Goal: Task Accomplishment & Management: Manage account settings

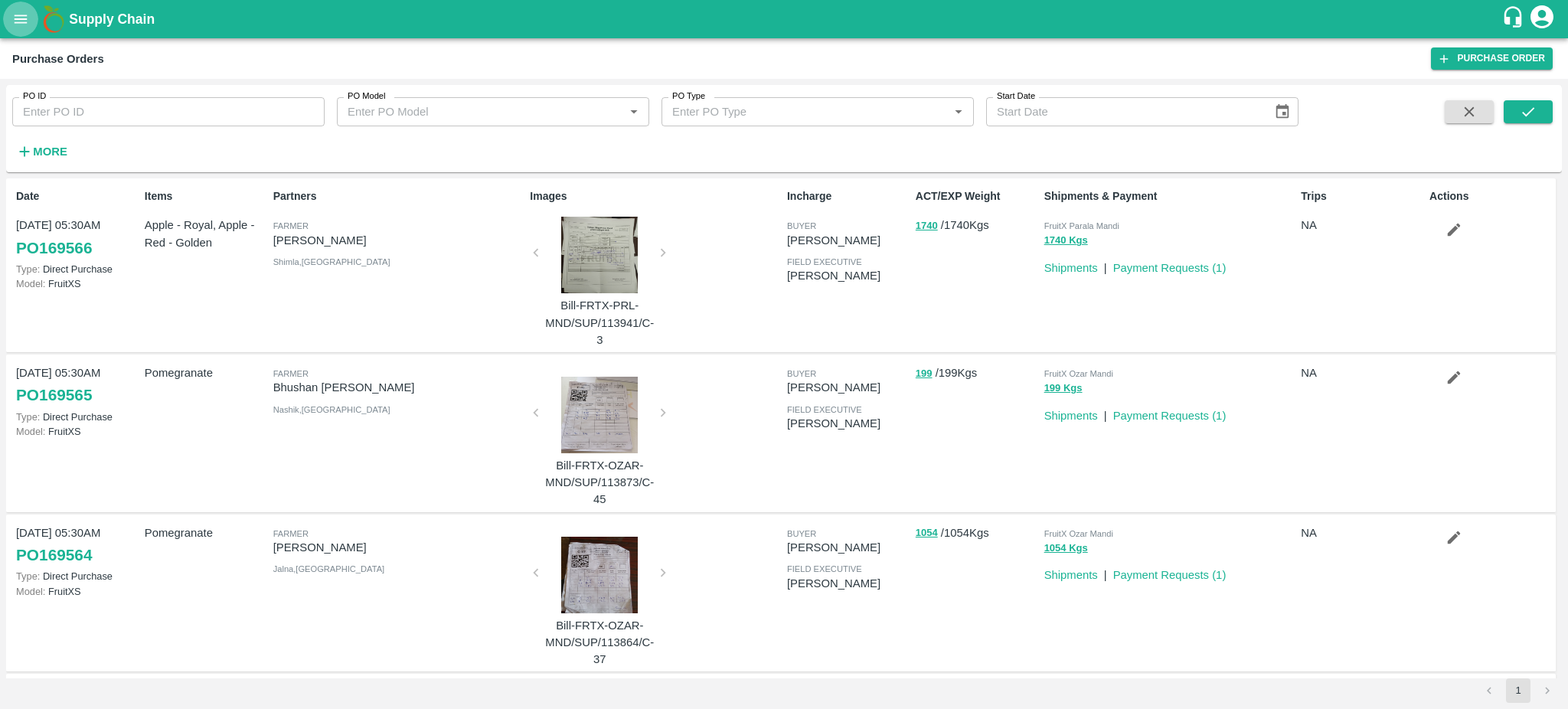
click at [26, 17] on icon "open drawer" at bounding box center [20, 19] width 17 height 17
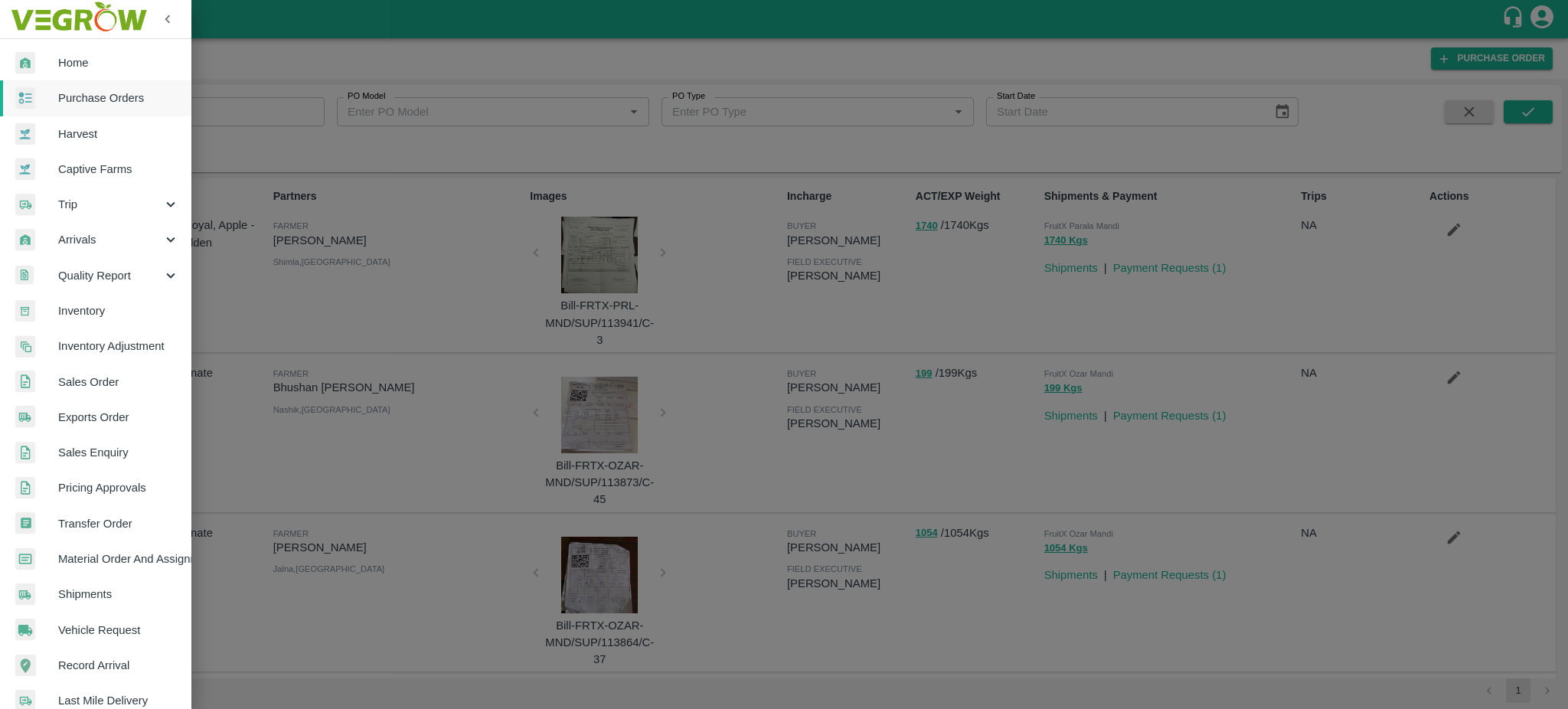
scroll to position [163, 0]
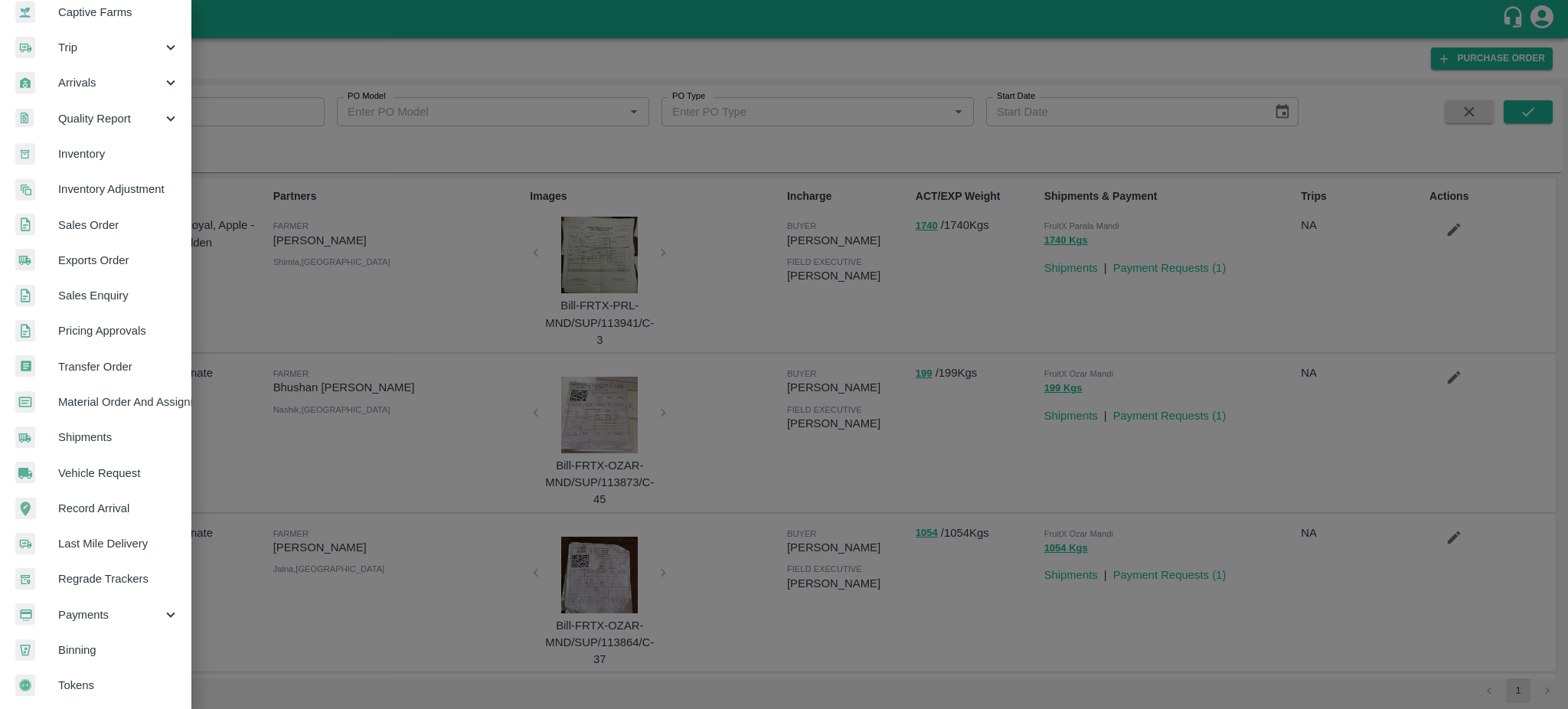
click at [83, 597] on div "Payments" at bounding box center [95, 615] width 191 height 35
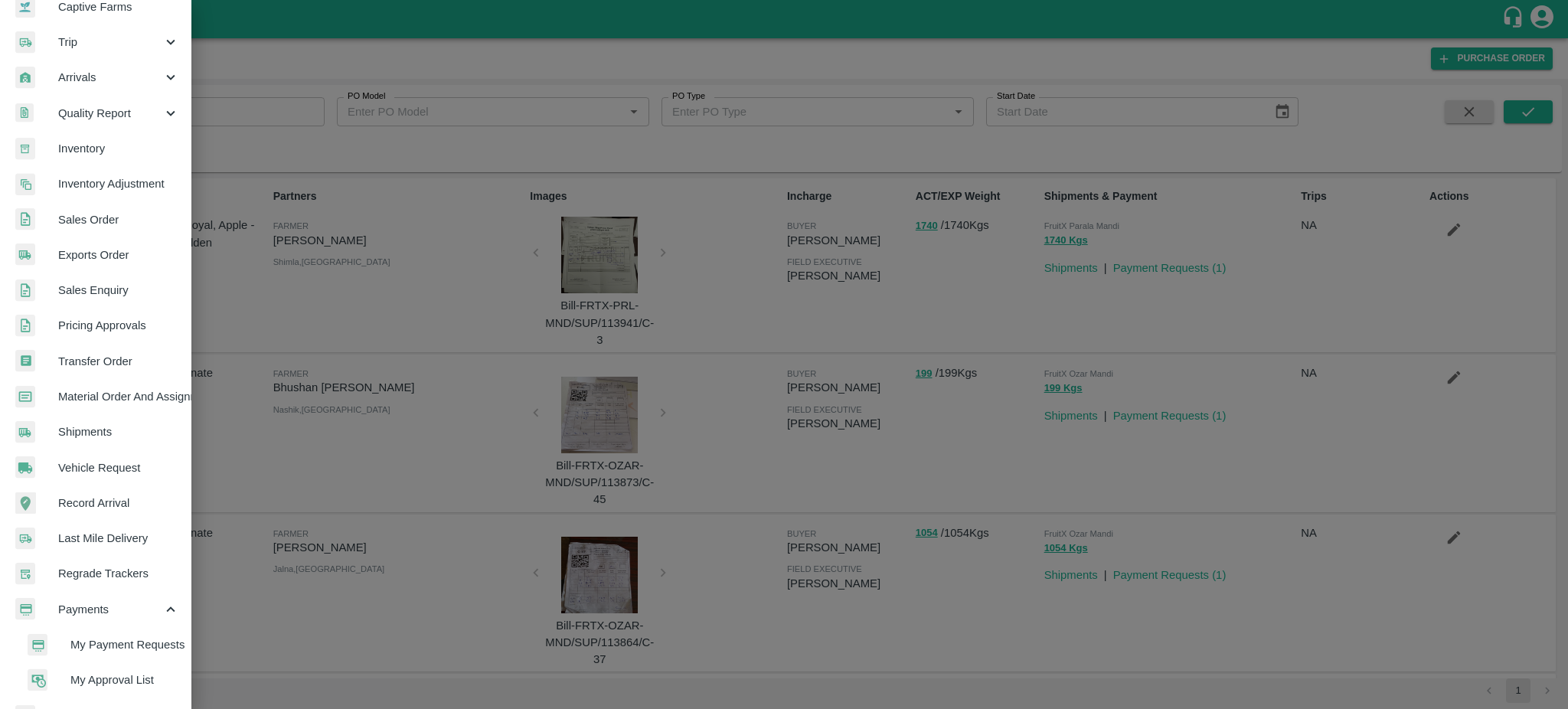
click at [115, 642] on span "My Payment Requests" at bounding box center [125, 644] width 109 height 17
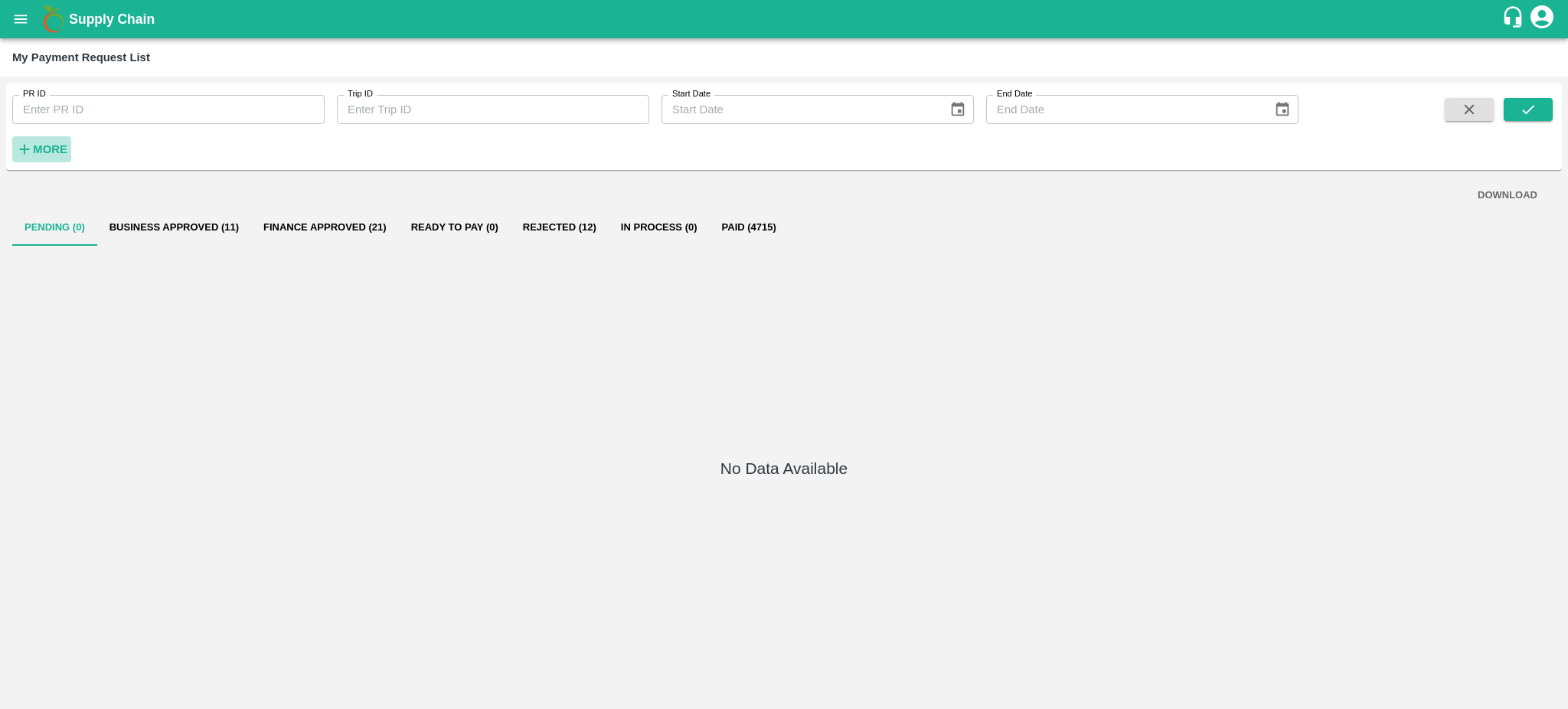
click at [52, 152] on strong "More" at bounding box center [50, 148] width 34 height 12
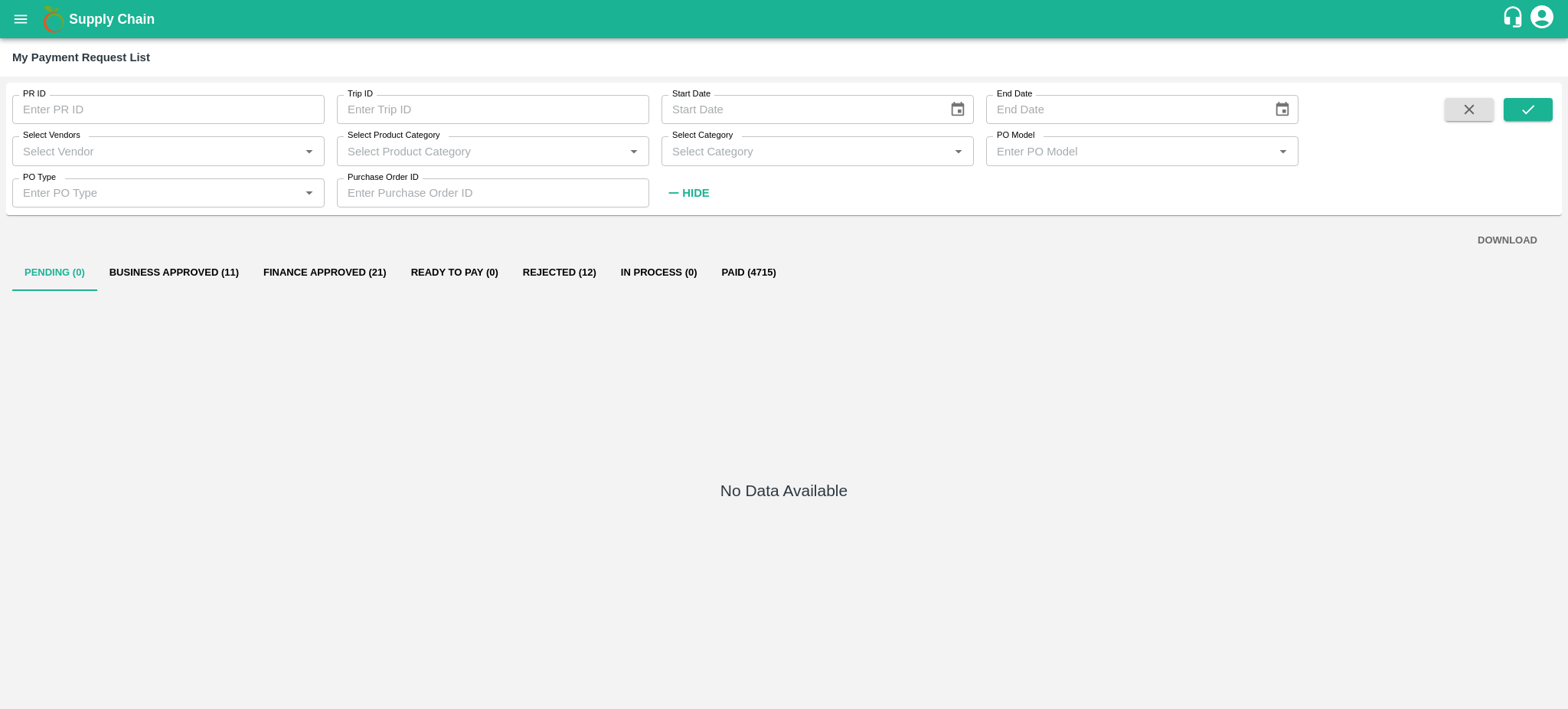
click at [142, 165] on div "Select Vendors   *" at bounding box center [168, 151] width 312 height 29
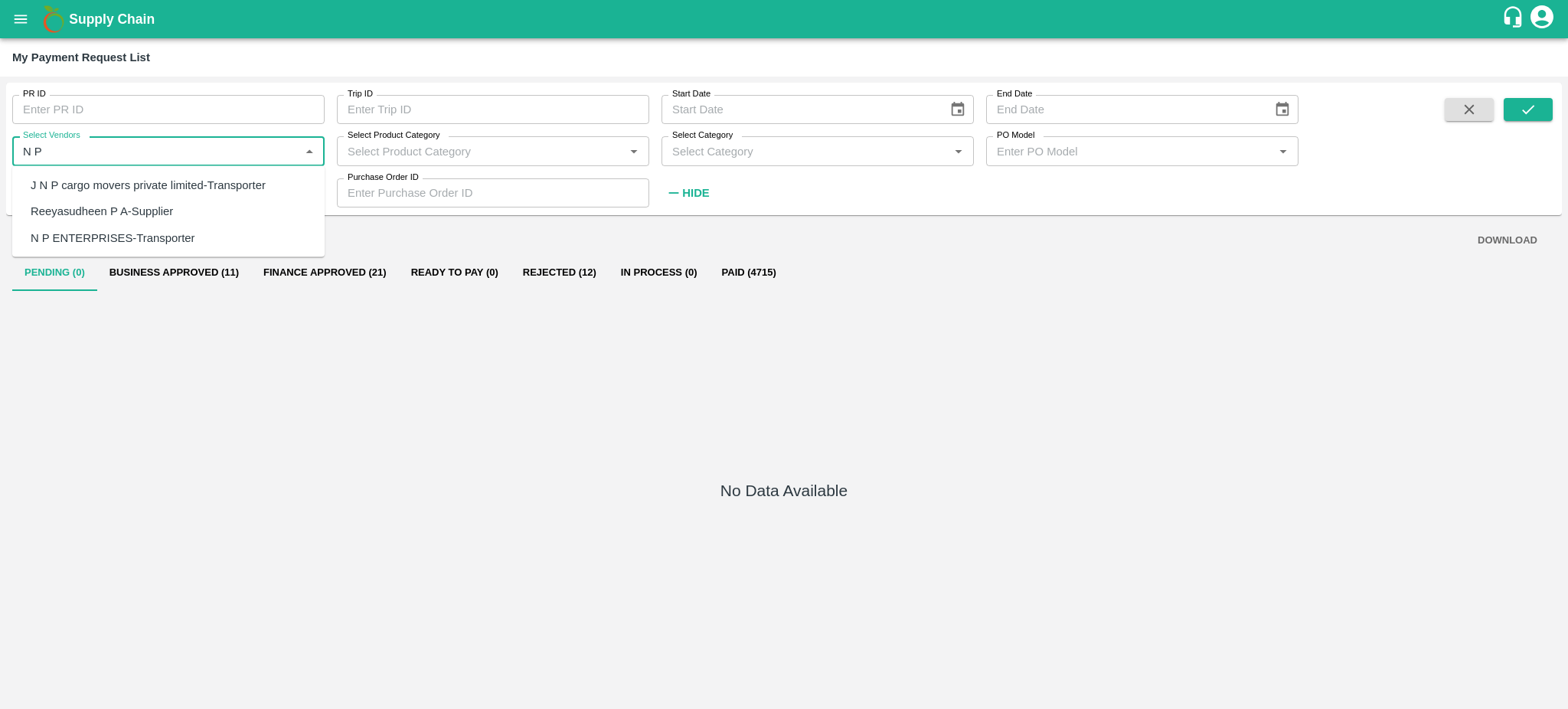
click at [102, 236] on div "N P ENTERPRISES-Transporter" at bounding box center [113, 237] width 164 height 17
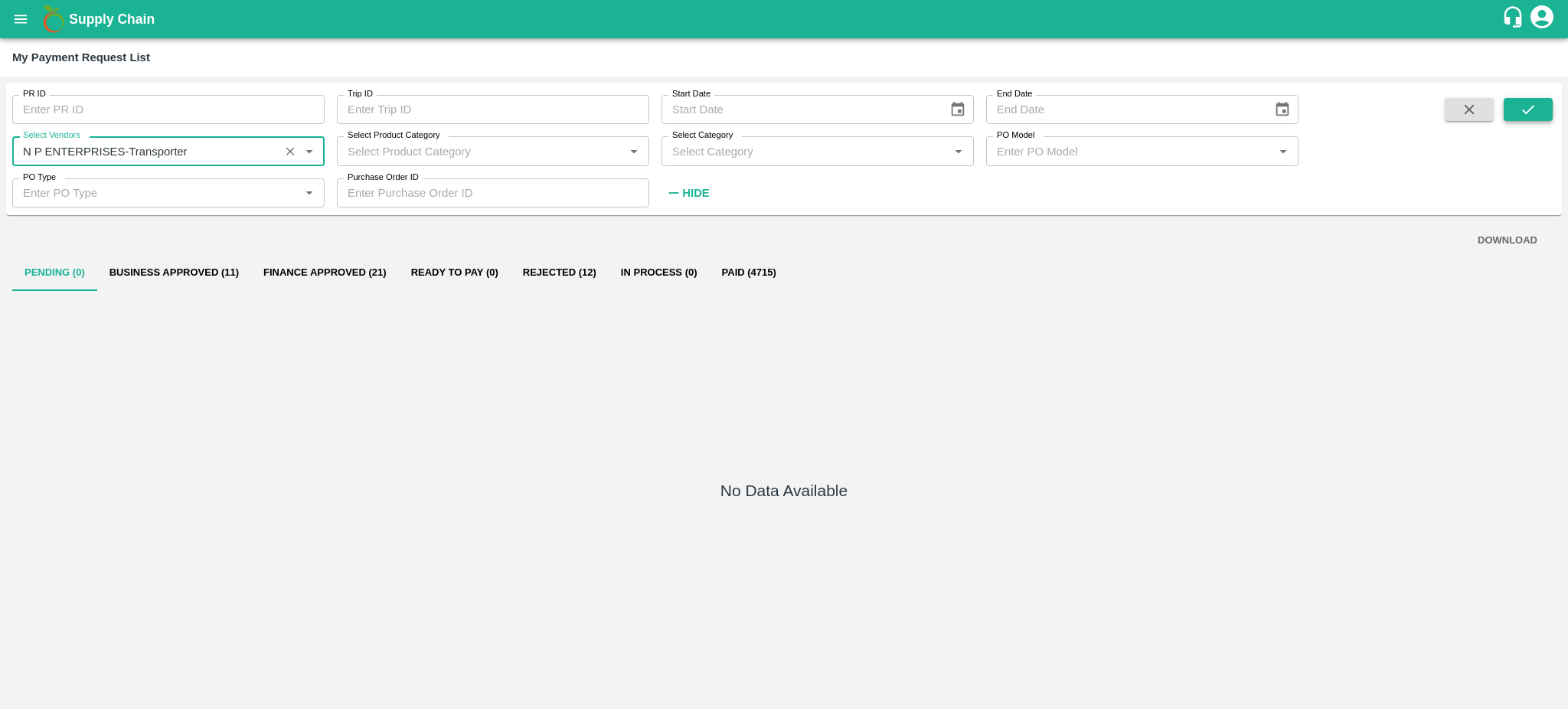
type input "N P ENTERPRISES-Transporter"
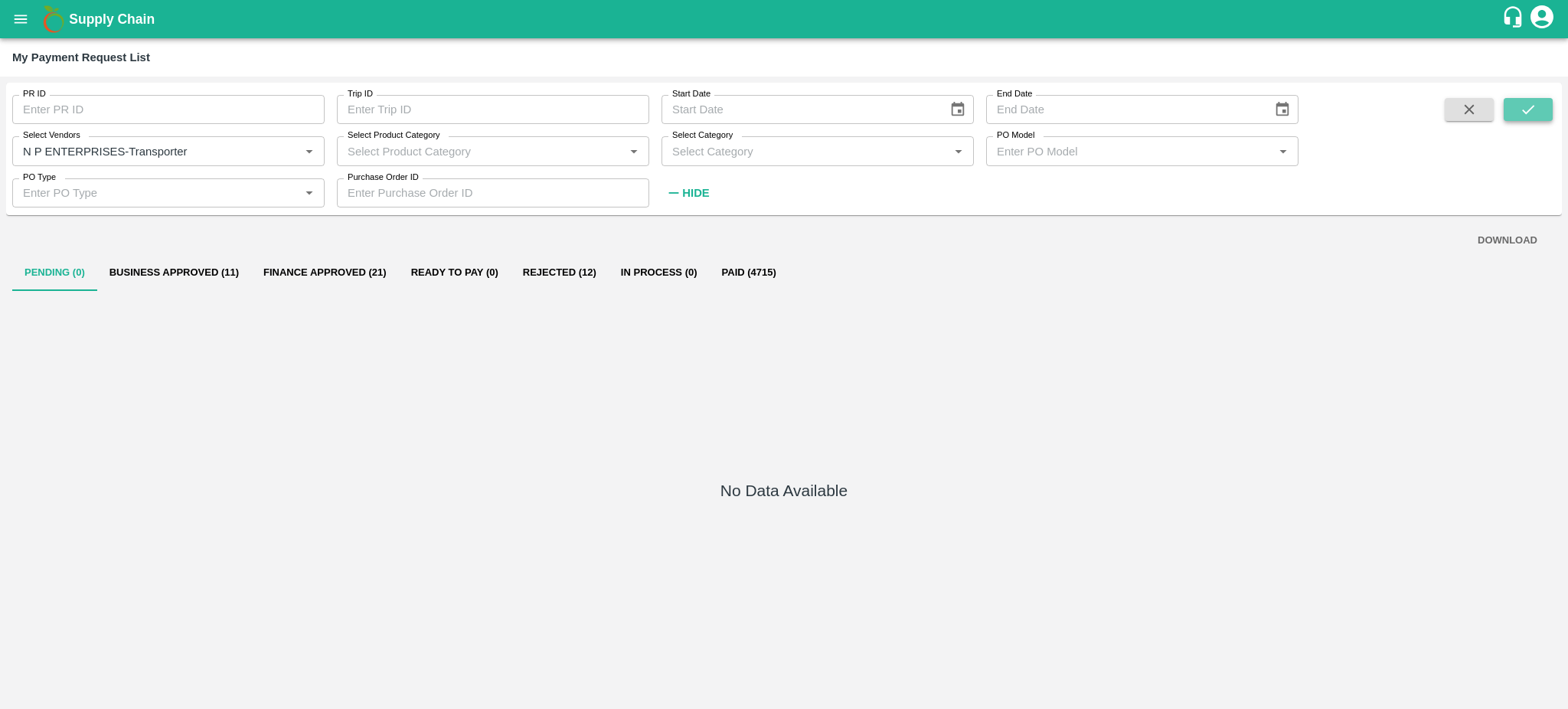
click at [1523, 108] on icon "submit" at bounding box center [1528, 109] width 17 height 17
click at [201, 270] on button "Business Approved (1)" at bounding box center [171, 272] width 148 height 36
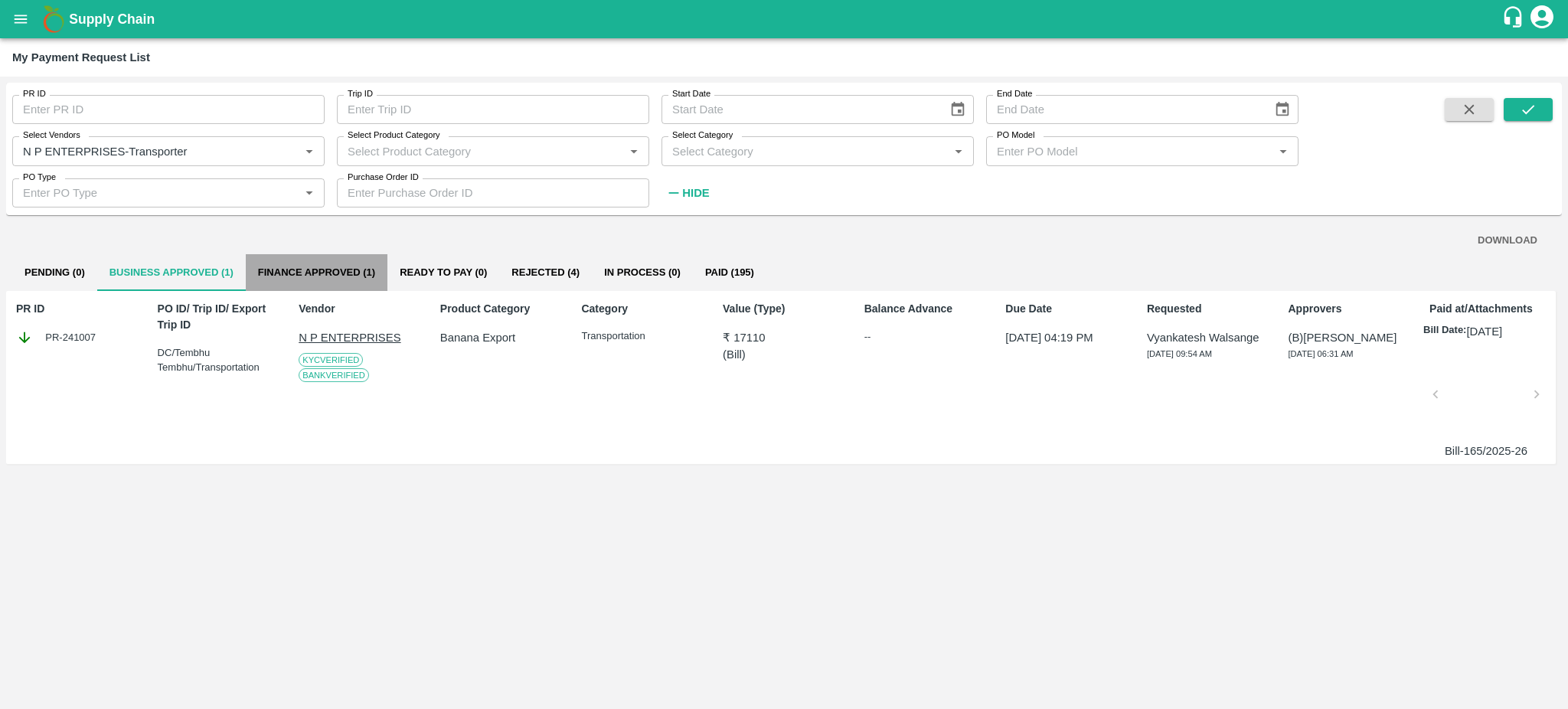
click at [312, 273] on button "Finance Approved (1)" at bounding box center [316, 272] width 142 height 36
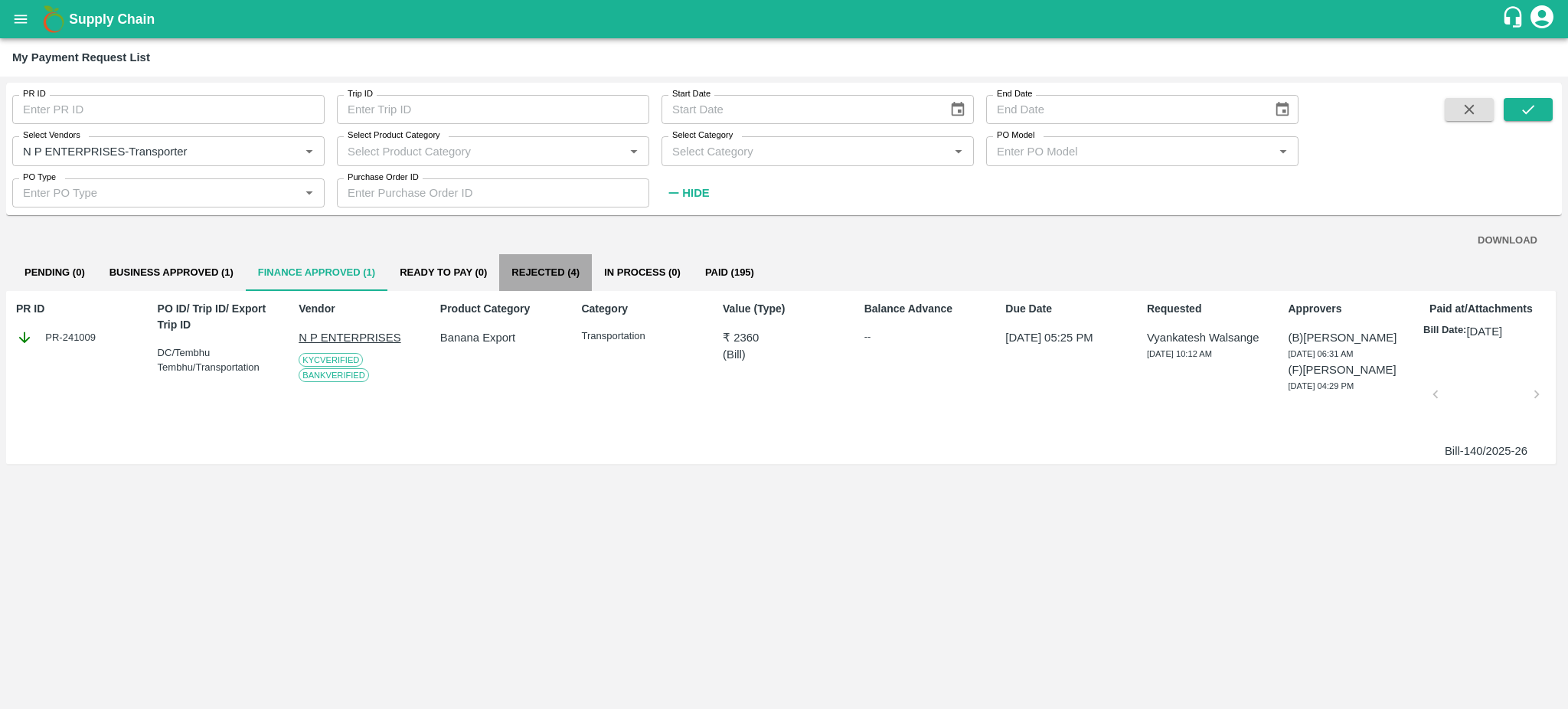
click at [537, 273] on button "Rejected (4)" at bounding box center [545, 272] width 93 height 36
